Goal: Check status: Check status

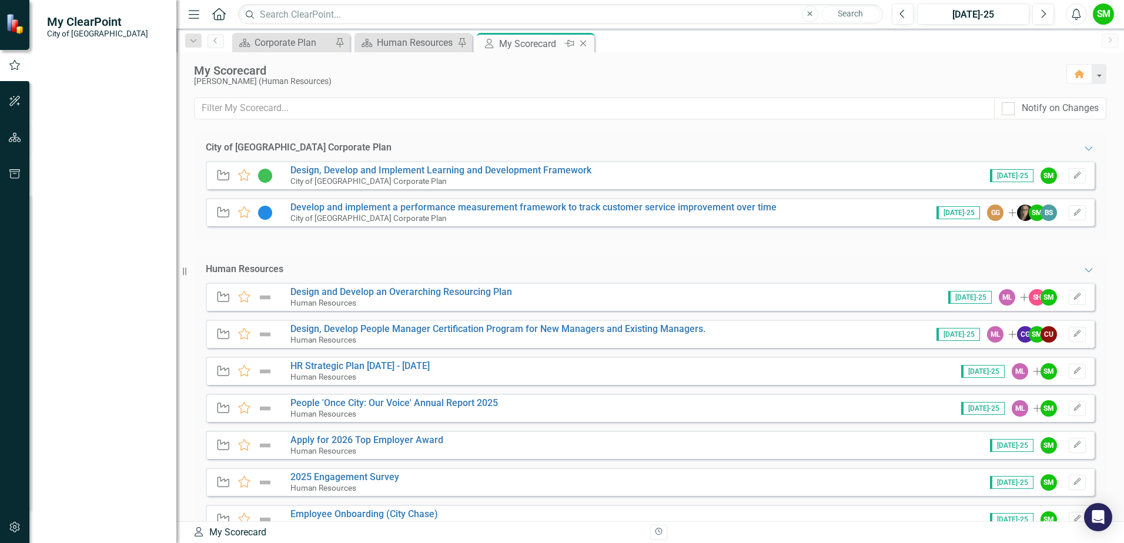
click at [581, 44] on icon "Close" at bounding box center [583, 43] width 12 height 9
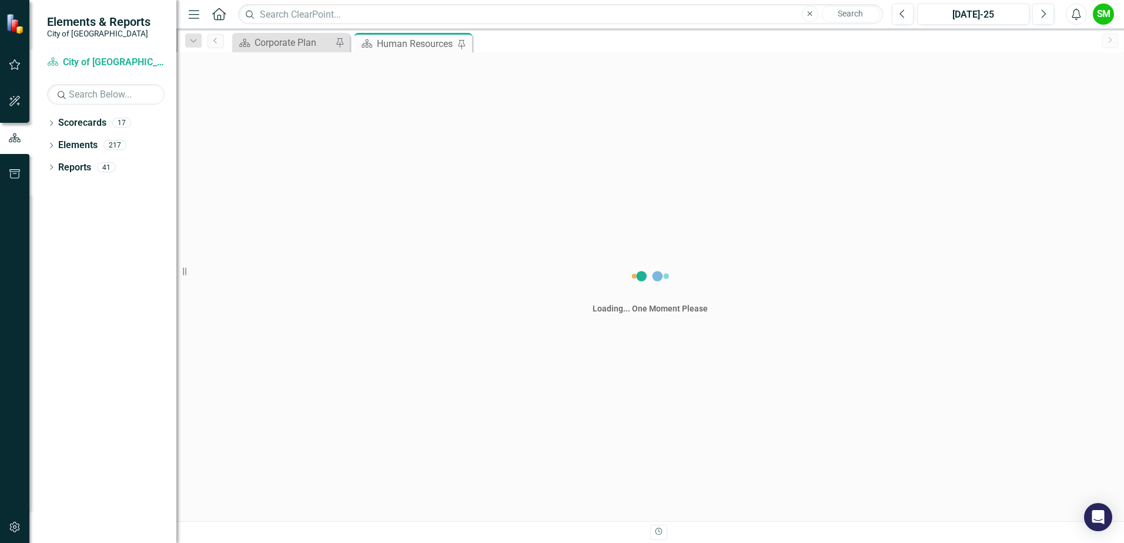
click at [414, 47] on div "Human Resources" at bounding box center [416, 43] width 78 height 15
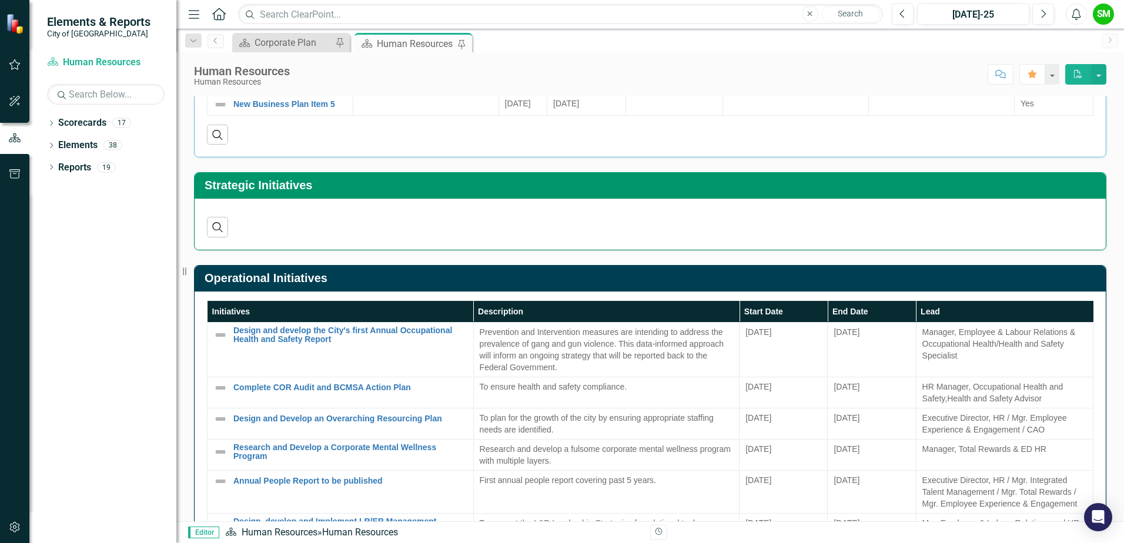
scroll to position [411, 0]
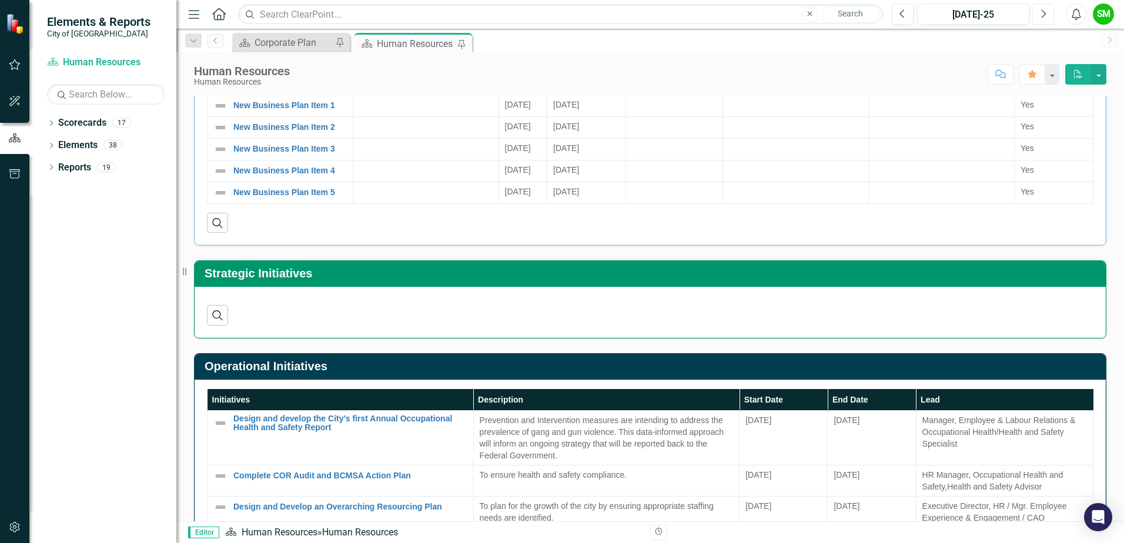
click at [1040, 14] on icon "Next" at bounding box center [1043, 14] width 6 height 11
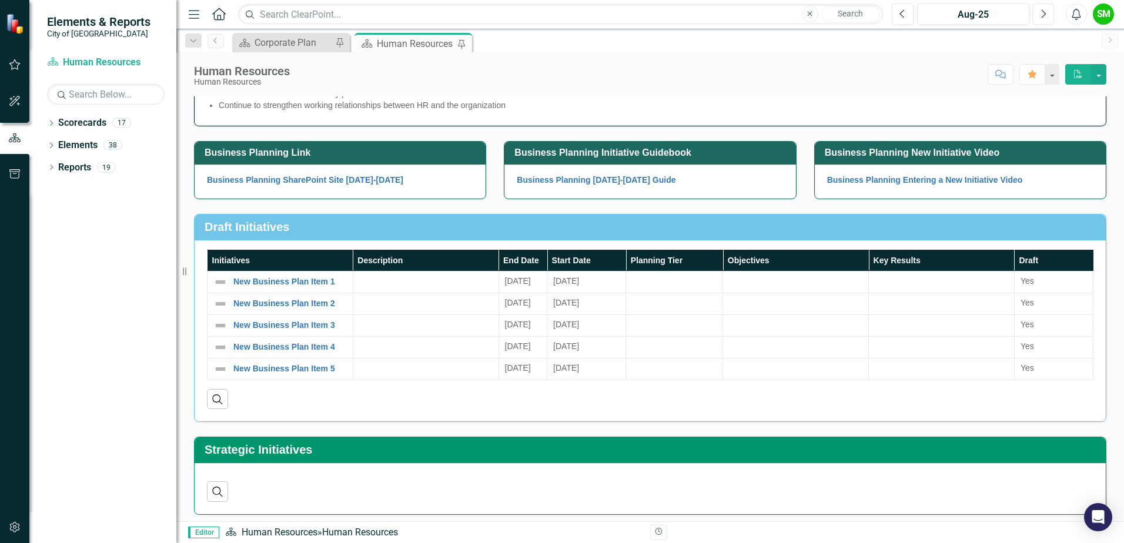
scroll to position [411, 0]
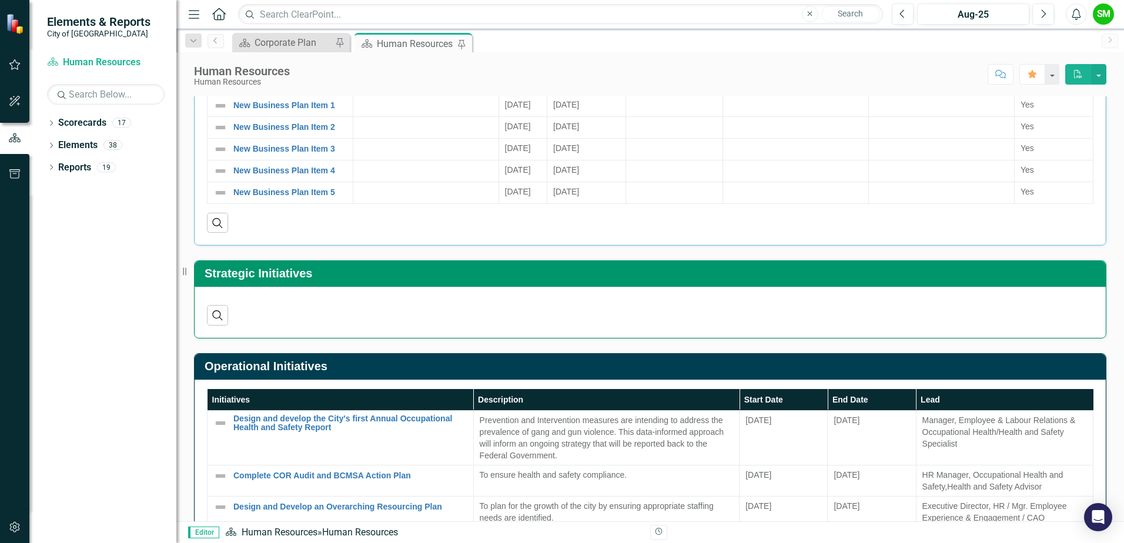
click at [268, 310] on div "Search ‹ Previous › Next" at bounding box center [650, 310] width 886 height 29
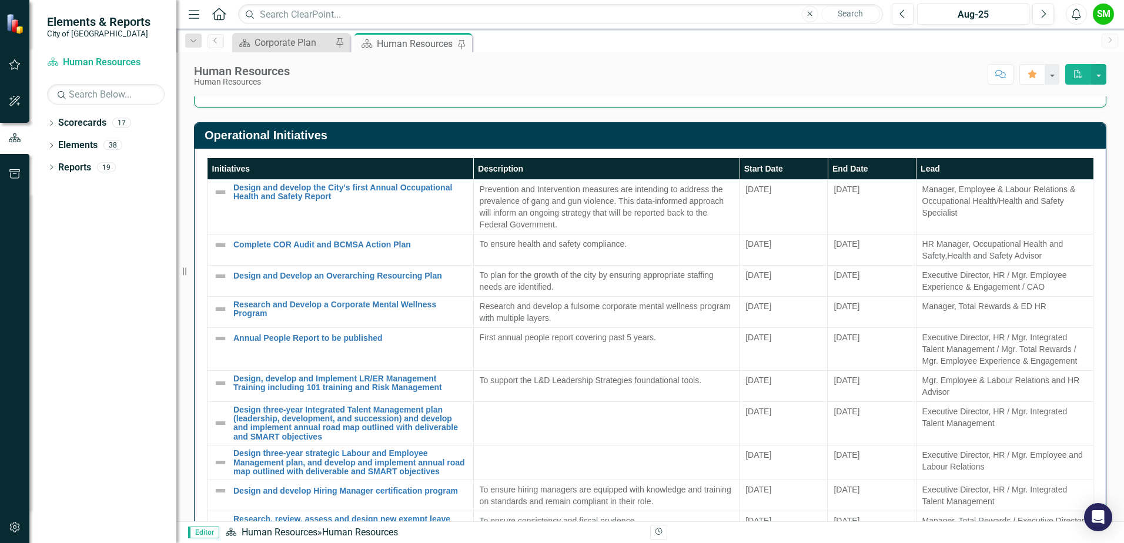
scroll to position [0, 0]
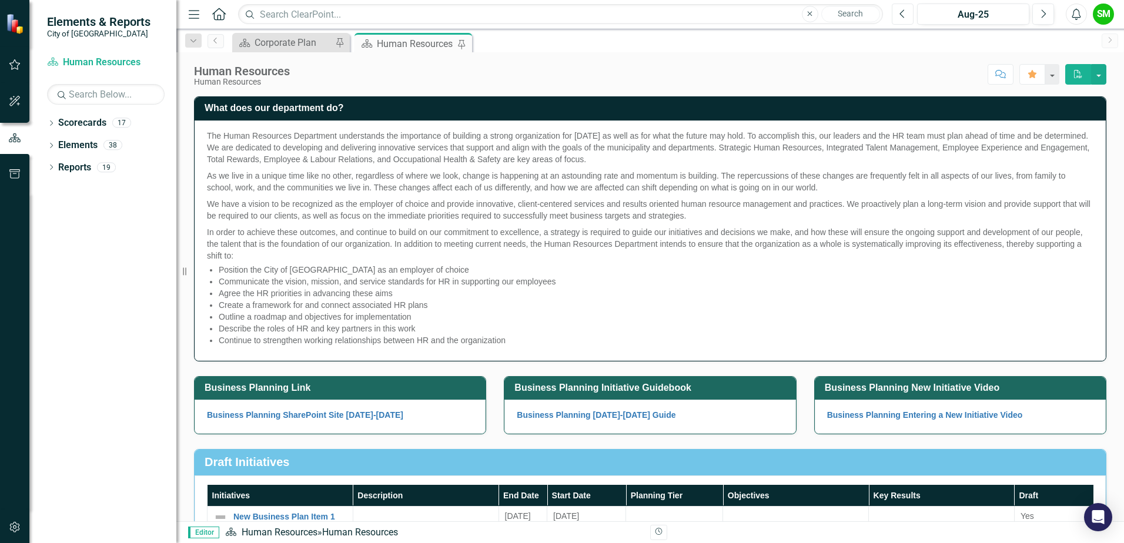
click at [895, 19] on button "Previous" at bounding box center [903, 14] width 22 height 21
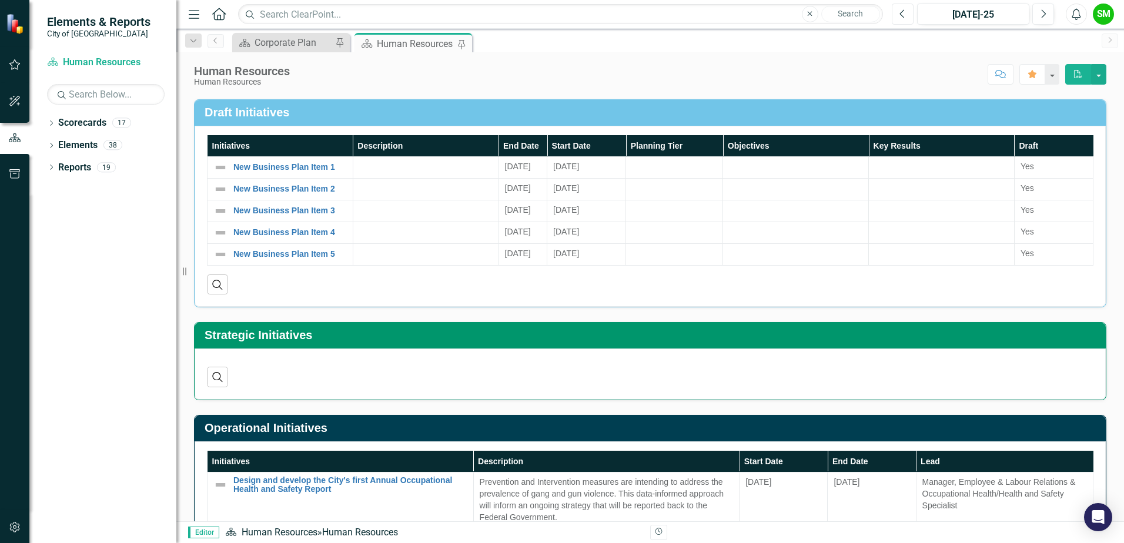
scroll to position [353, 0]
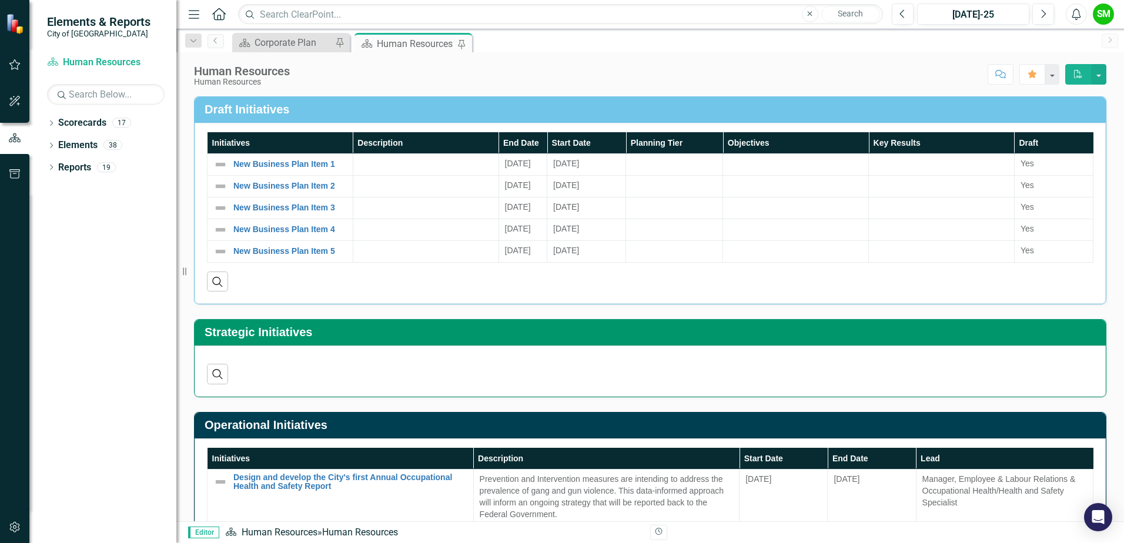
click at [718, 363] on div "Search ‹ Previous › Next" at bounding box center [650, 369] width 886 height 29
click at [595, 386] on div "Search ‹ Previous › Next" at bounding box center [650, 371] width 911 height 51
click at [908, 14] on button "Previous" at bounding box center [903, 14] width 22 height 21
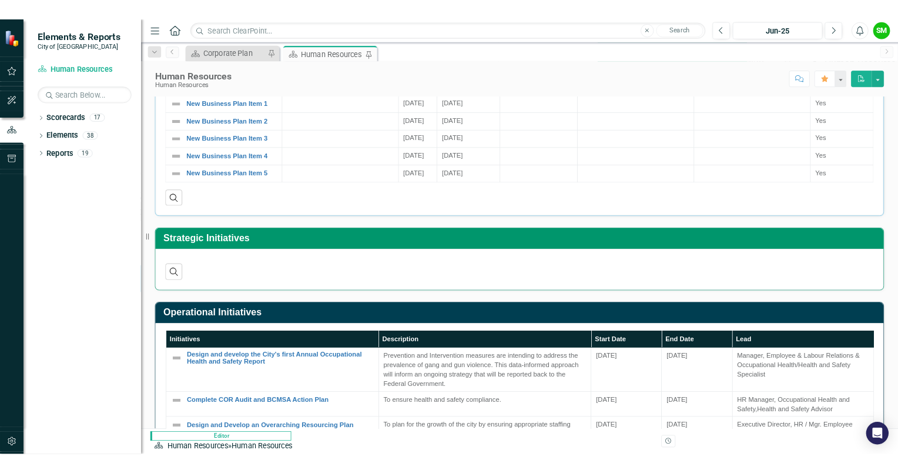
scroll to position [411, 0]
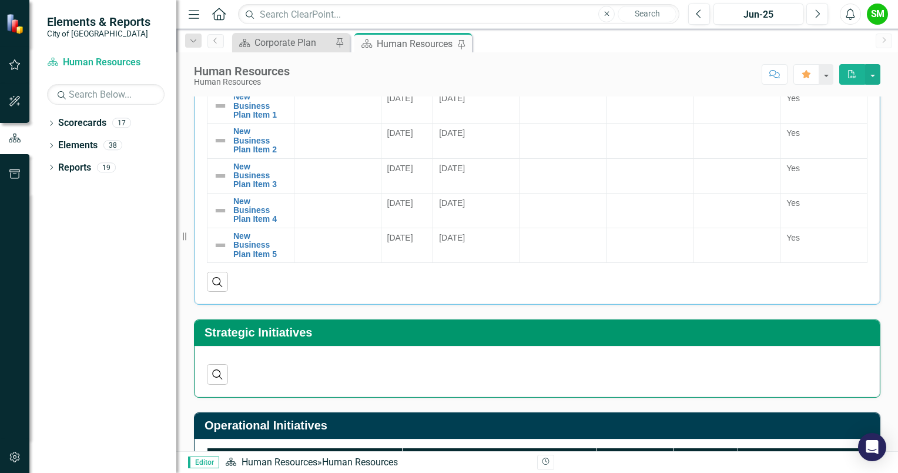
scroll to position [538, 0]
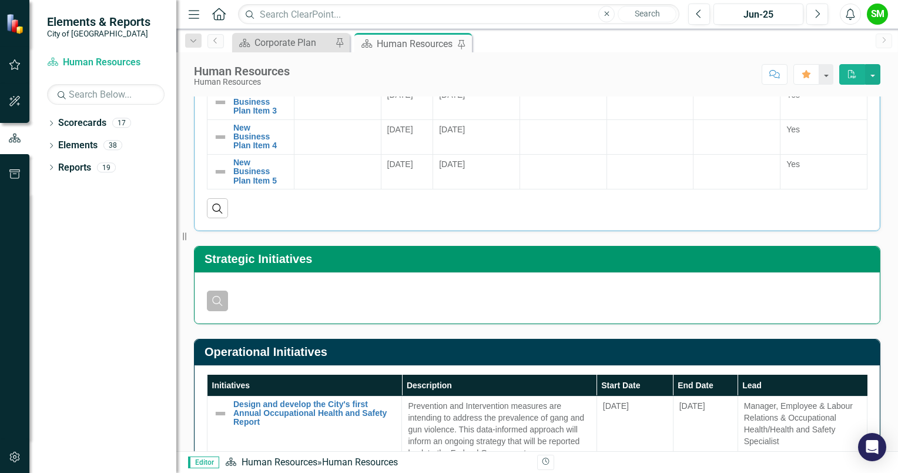
click at [221, 304] on button "Search" at bounding box center [217, 300] width 21 height 20
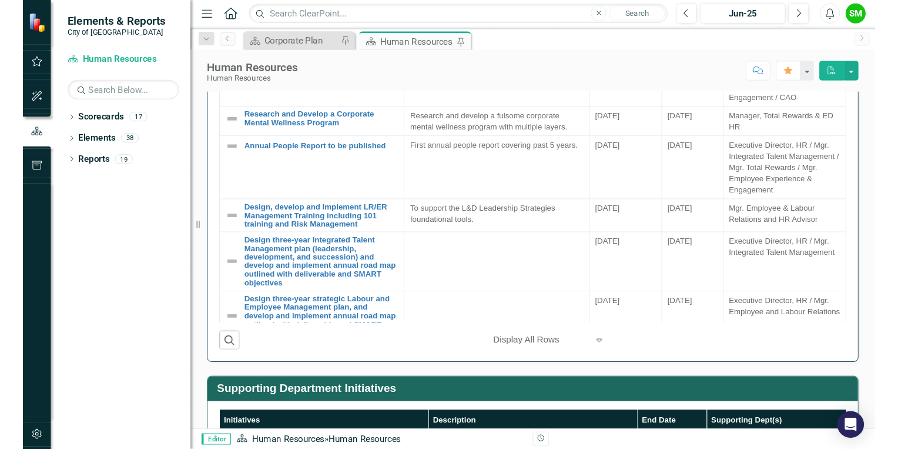
scroll to position [0, 0]
